Goal: Task Accomplishment & Management: Use online tool/utility

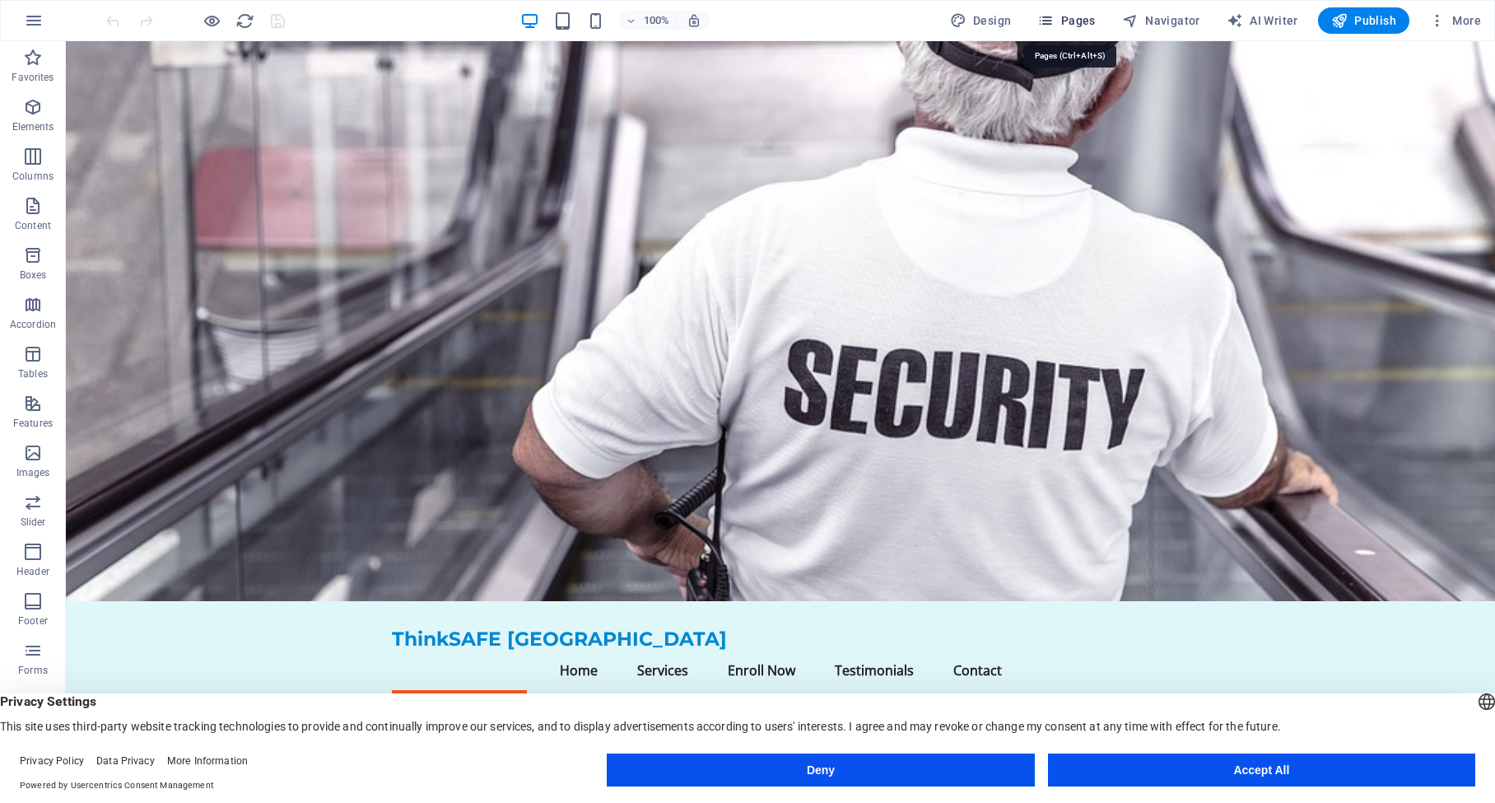
click at [1054, 21] on icon "button" at bounding box center [1045, 20] width 16 height 16
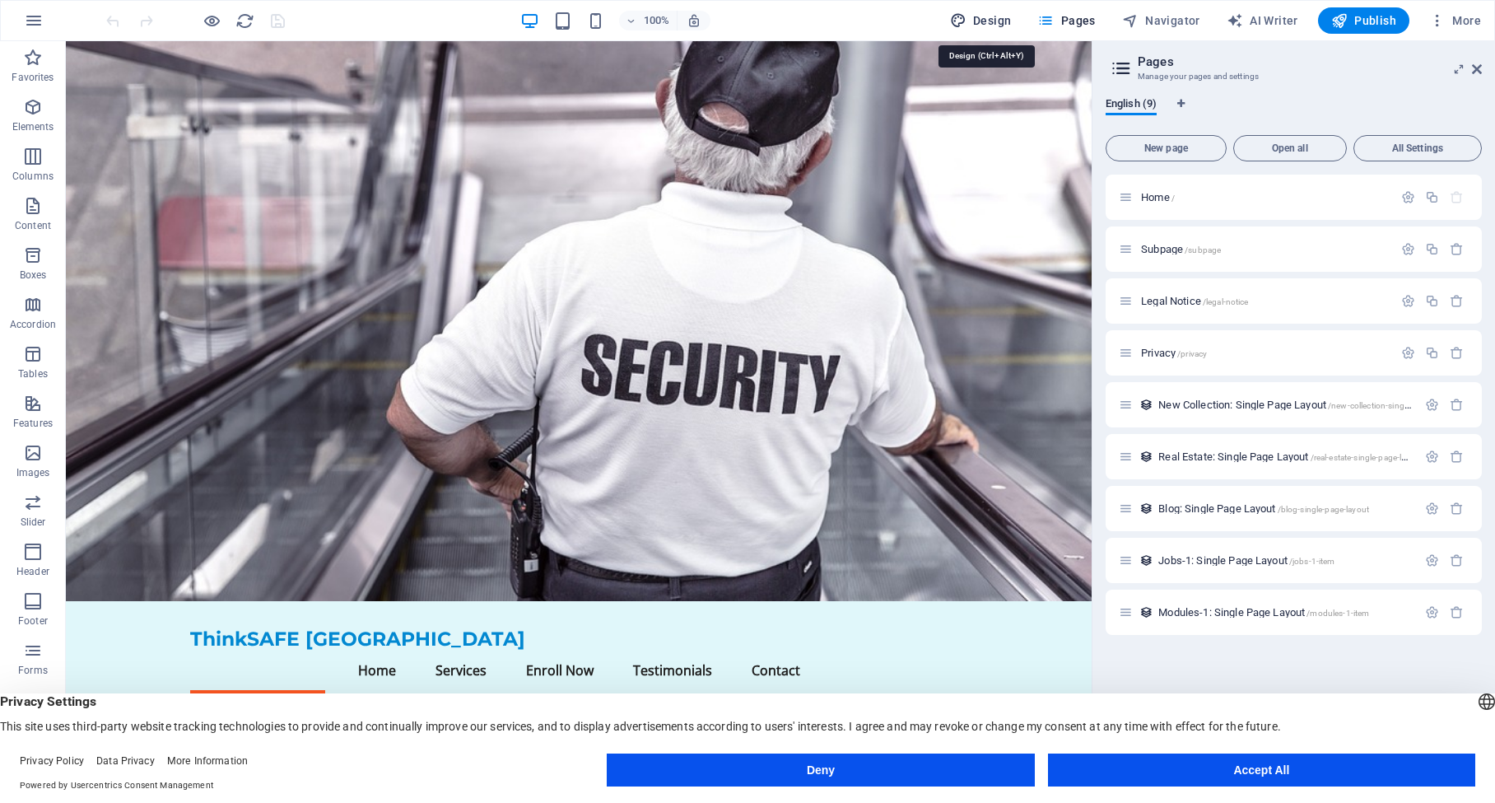
click at [958, 21] on icon "button" at bounding box center [958, 20] width 16 height 16
select select "px"
select select "200"
select select "px"
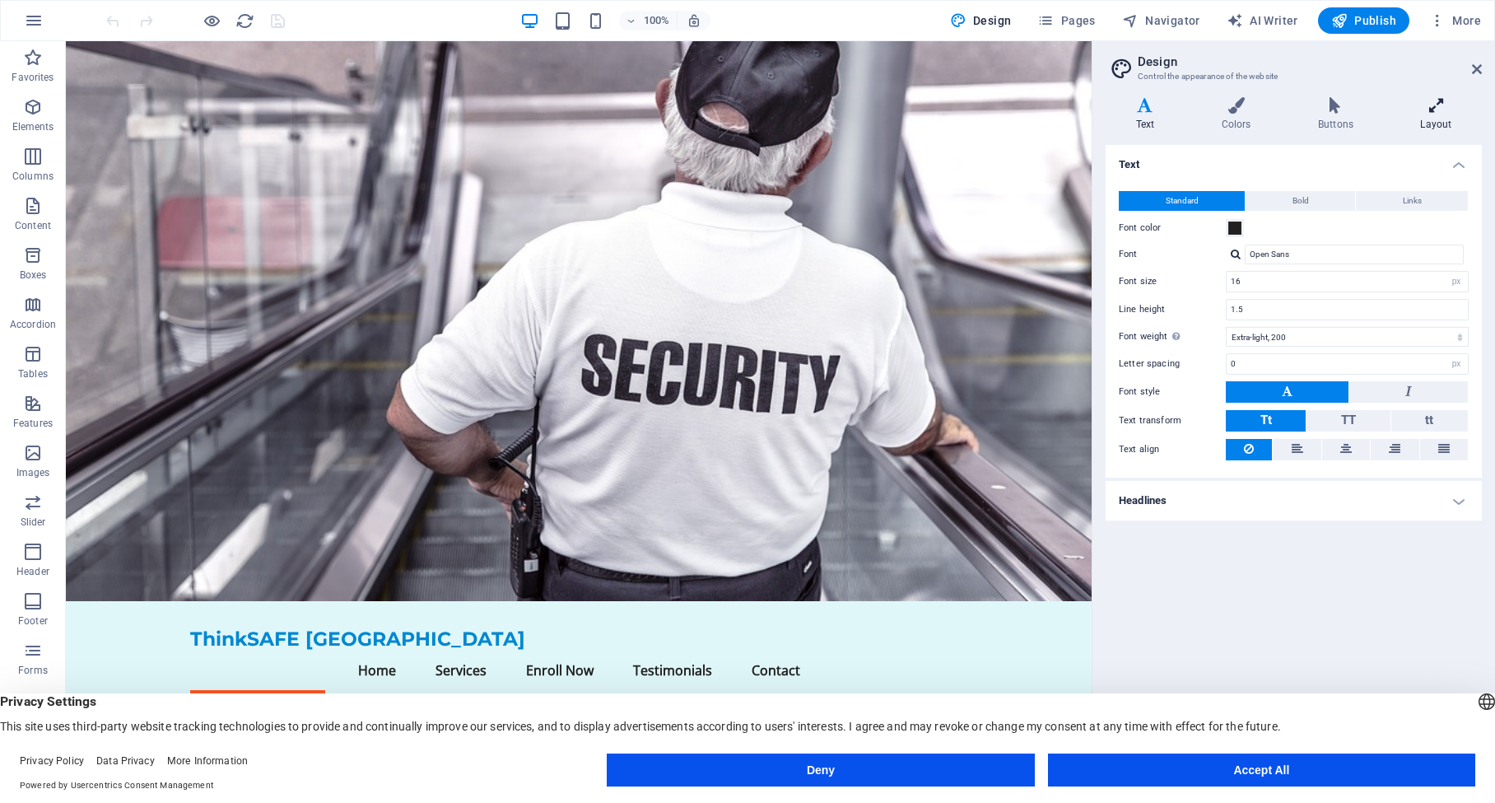
click at [1435, 112] on icon at bounding box center [1436, 105] width 91 height 16
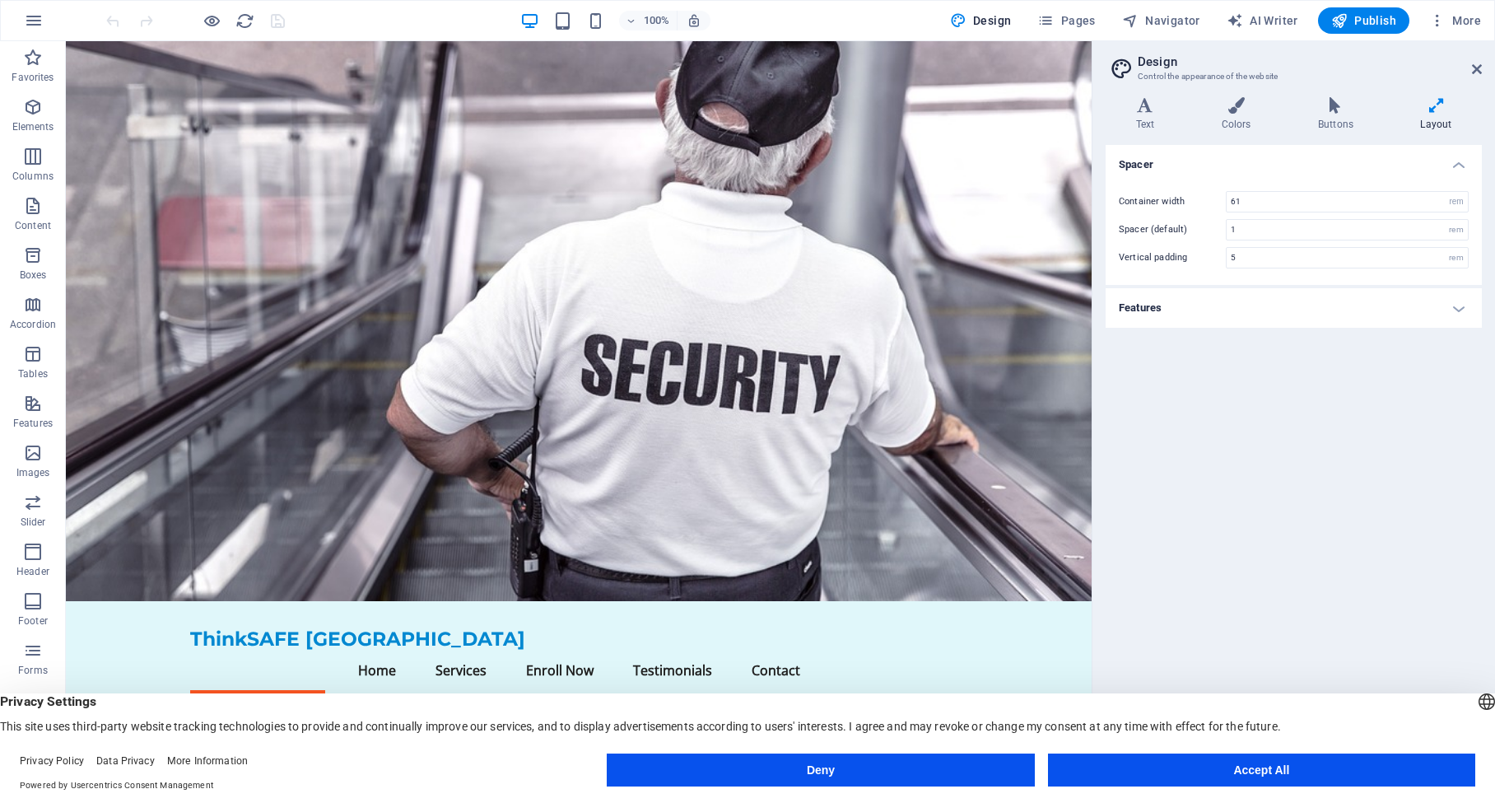
click at [1271, 319] on h4 "Features" at bounding box center [1294, 308] width 376 height 40
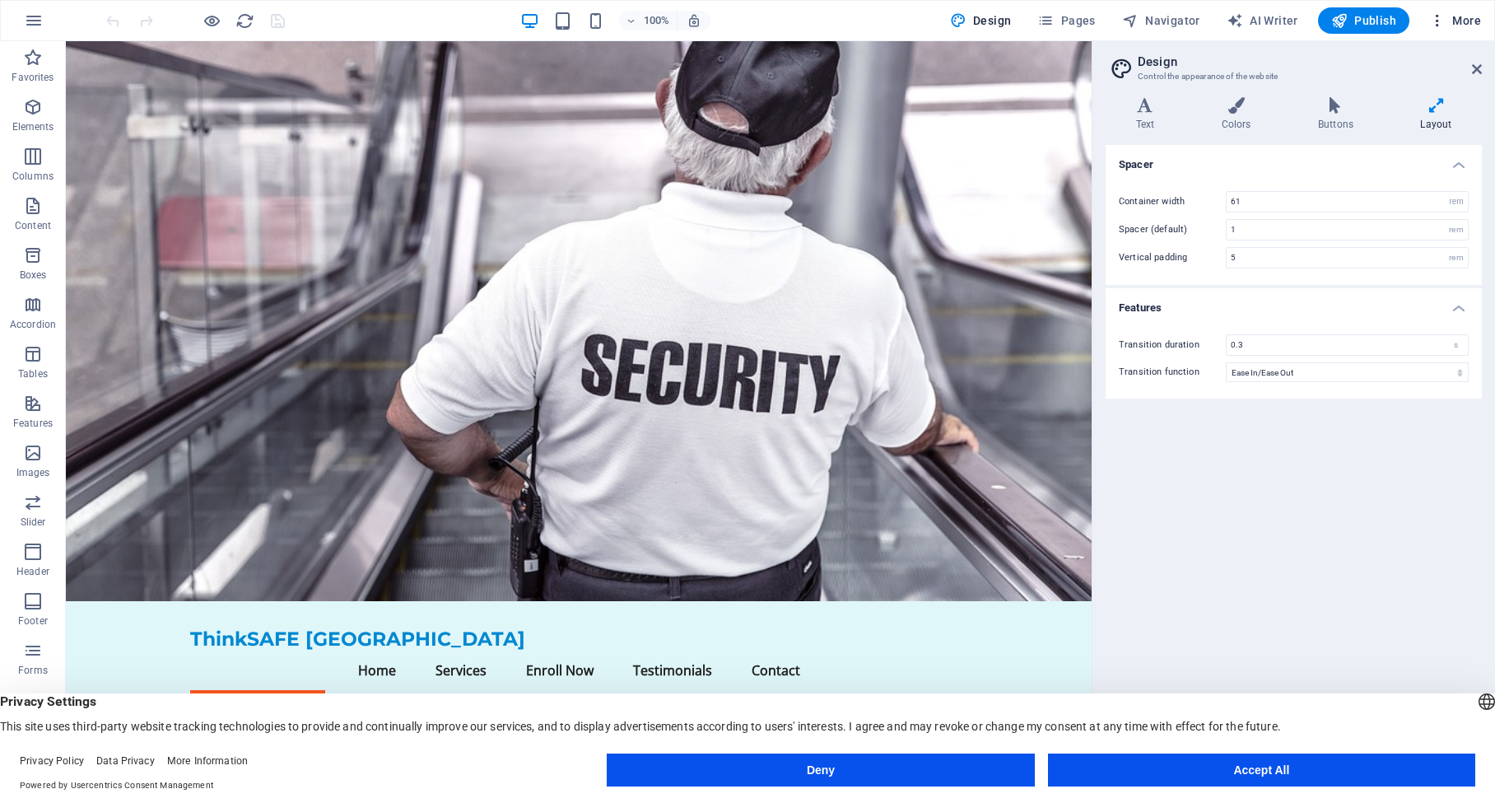
click at [1440, 21] on icon "button" at bounding box center [1437, 20] width 16 height 16
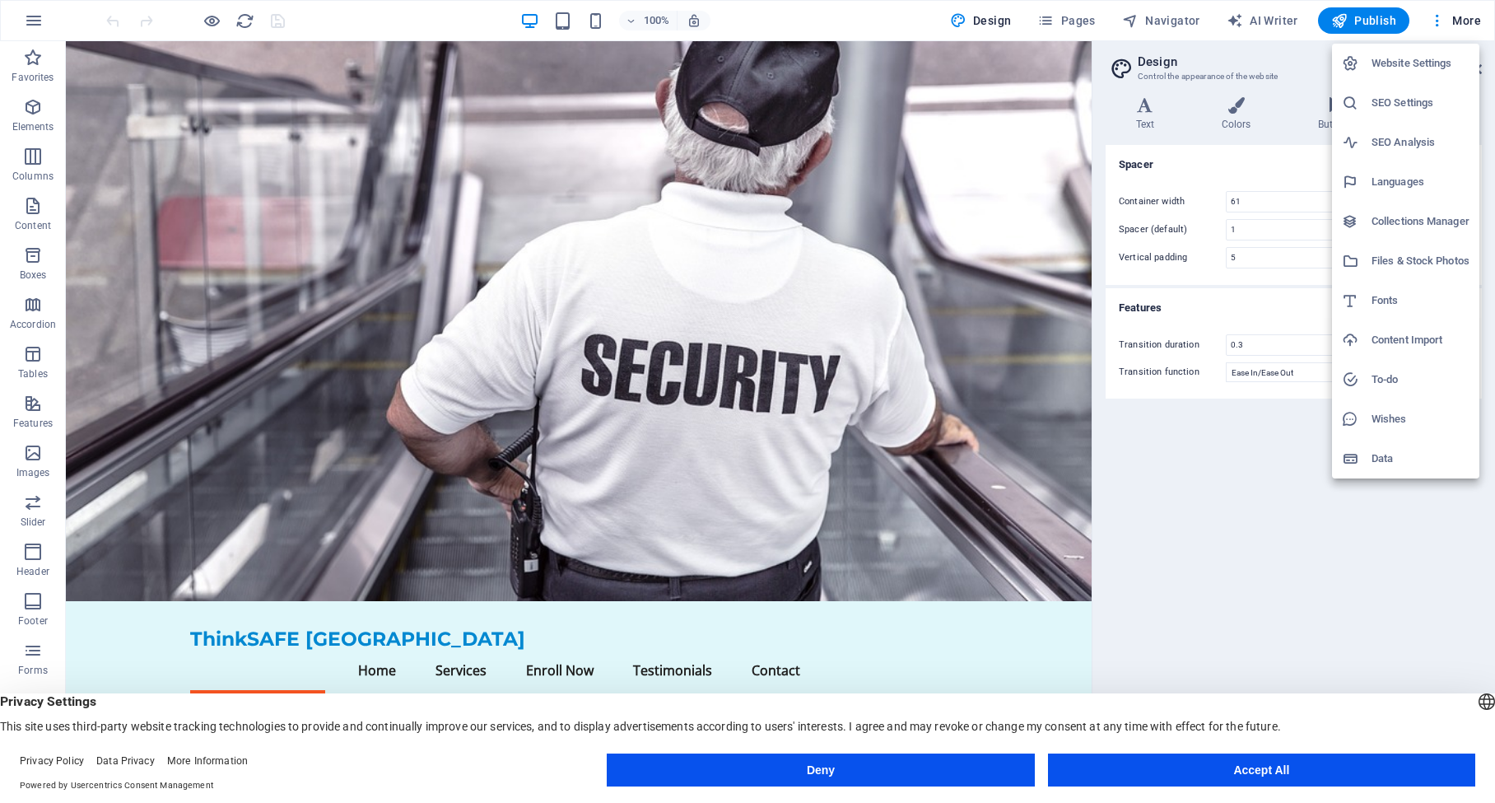
click at [1228, 616] on div at bounding box center [747, 401] width 1495 height 803
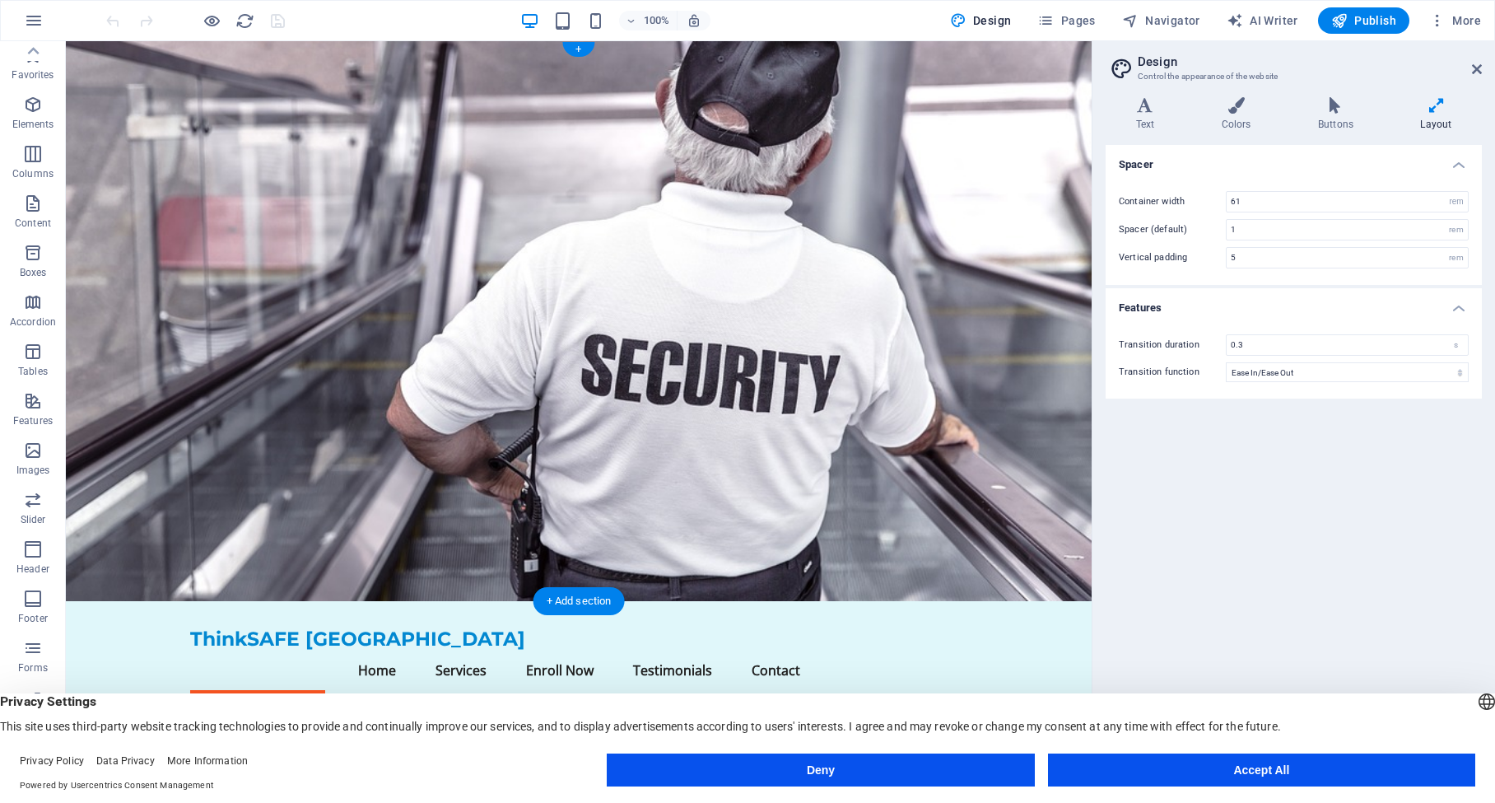
scroll to position [2, 0]
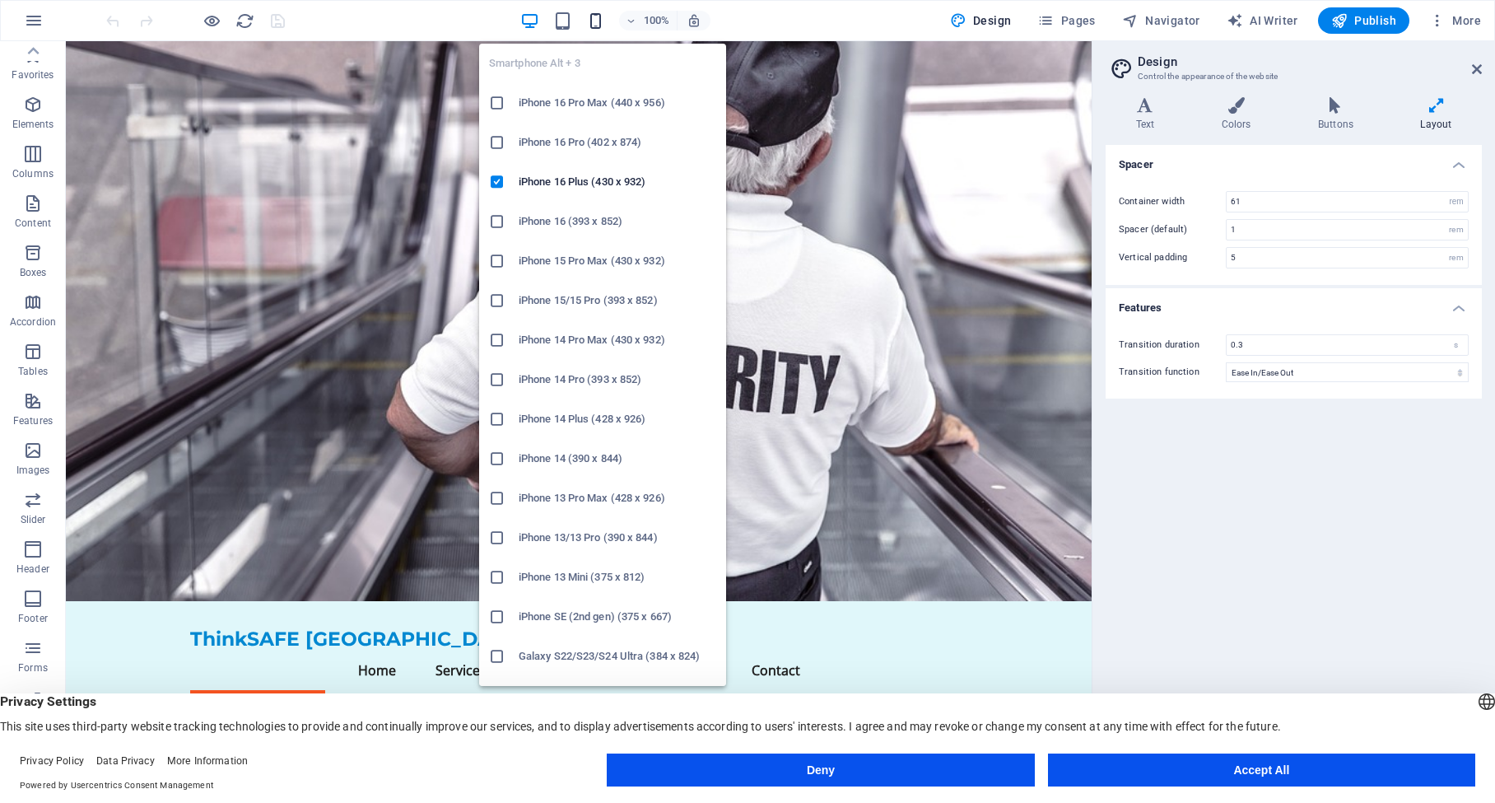
click at [599, 22] on icon "button" at bounding box center [595, 21] width 19 height 19
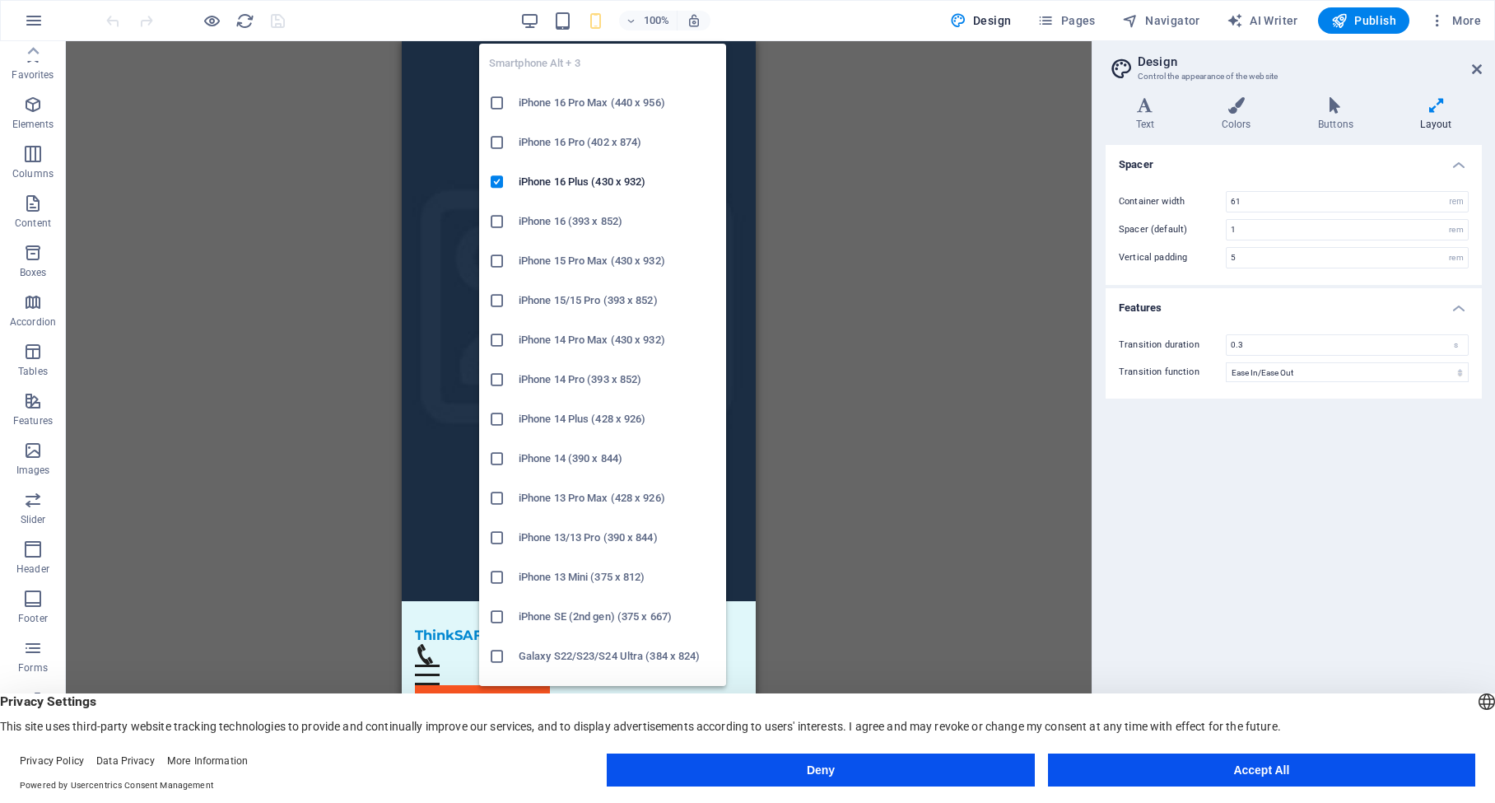
type input "4"
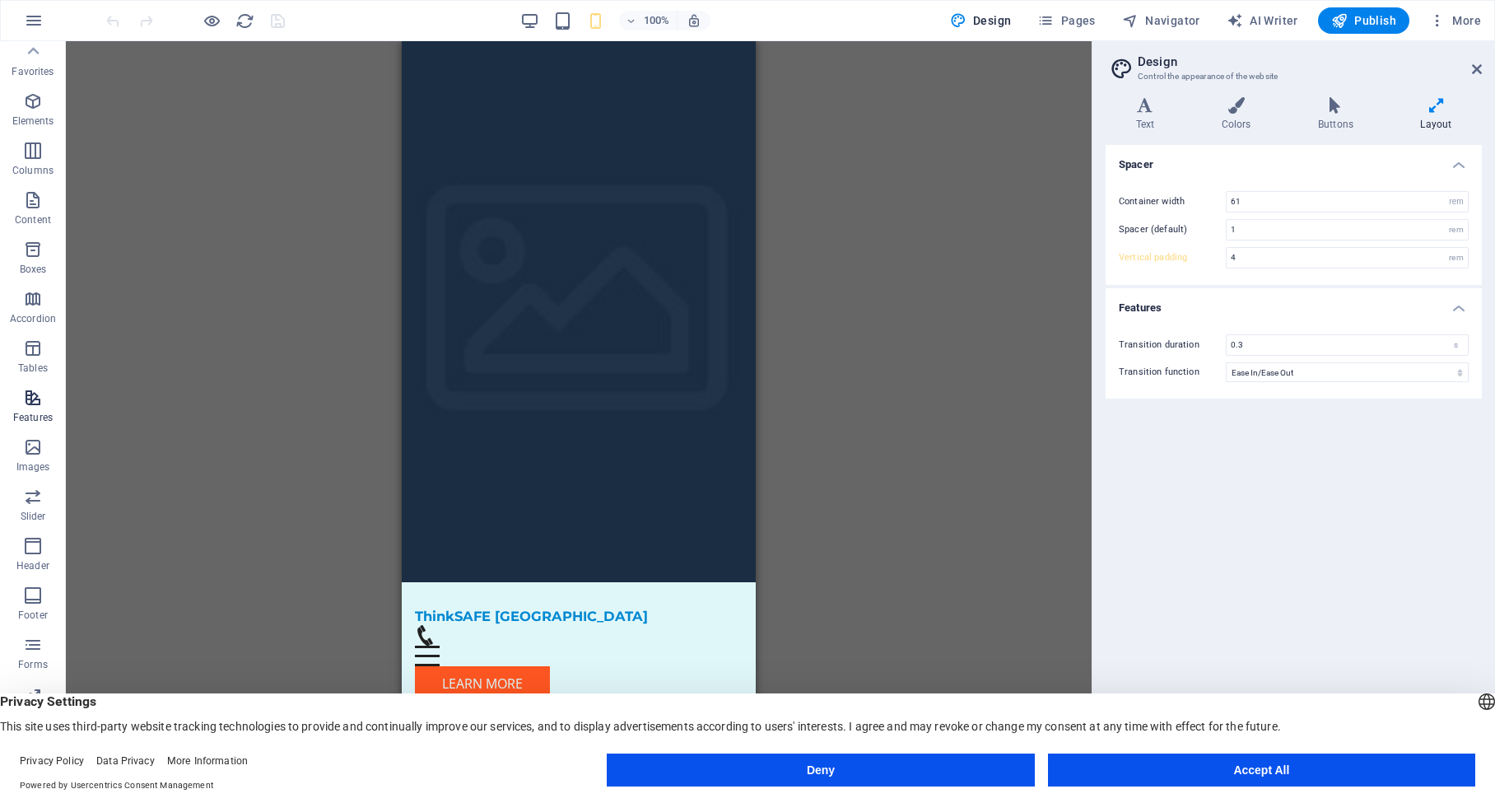
scroll to position [0, 0]
click at [1371, 18] on span "Publish" at bounding box center [1363, 20] width 65 height 16
